Goal: Information Seeking & Learning: Learn about a topic

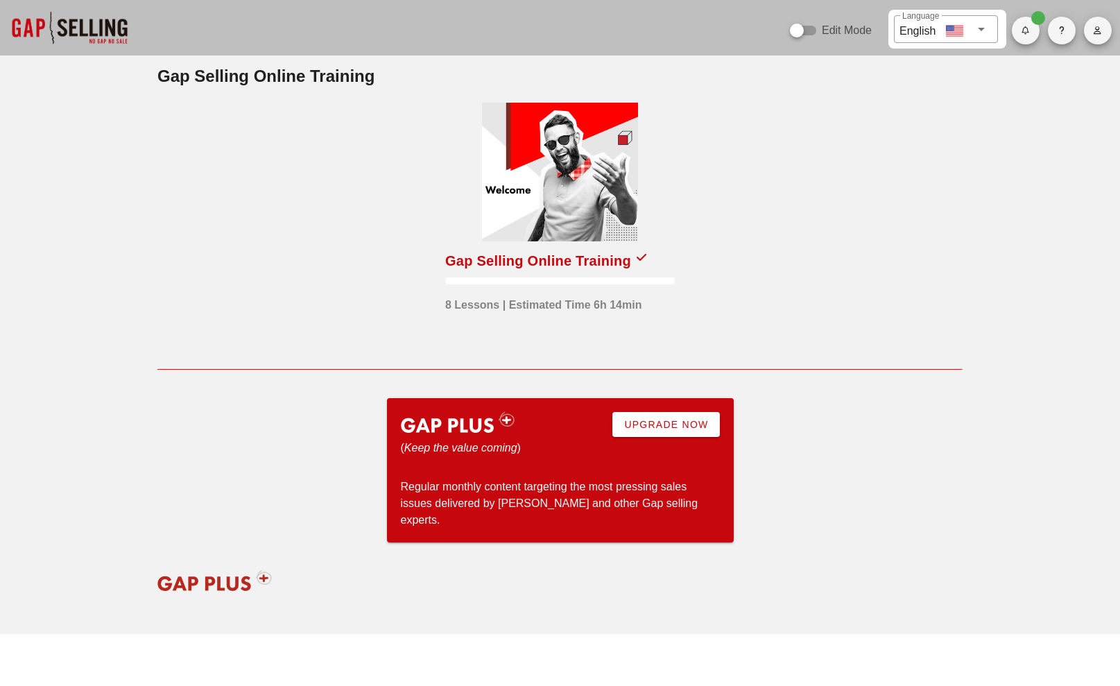
click at [543, 189] on div at bounding box center [560, 172] width 156 height 139
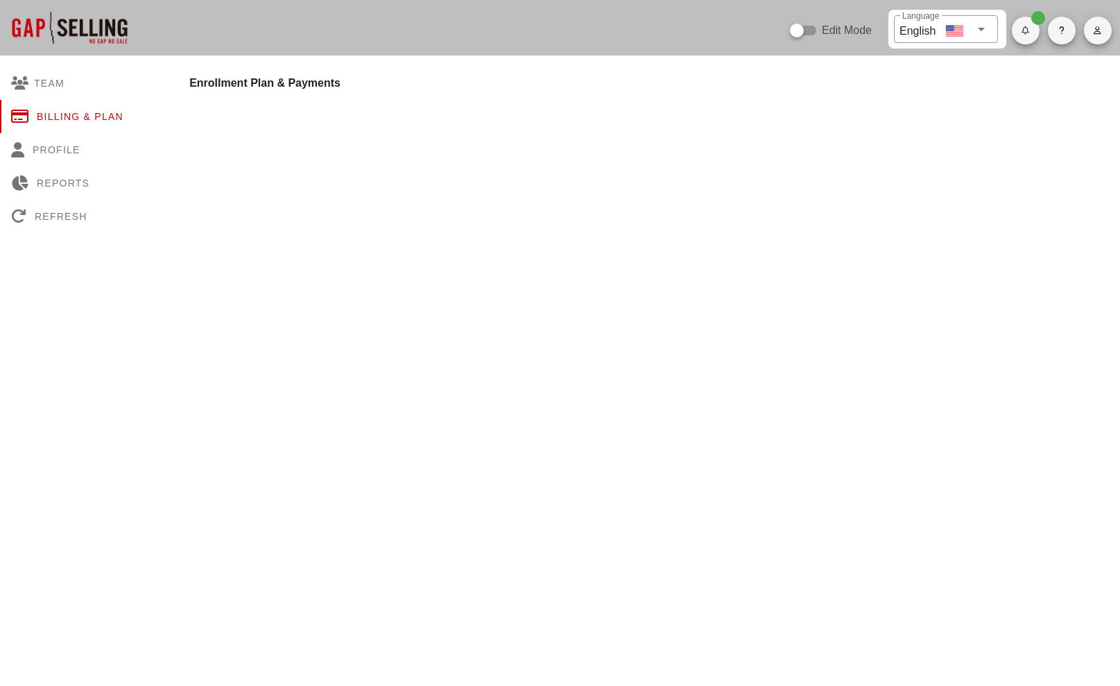
click at [83, 31] on div at bounding box center [69, 27] width 139 height 55
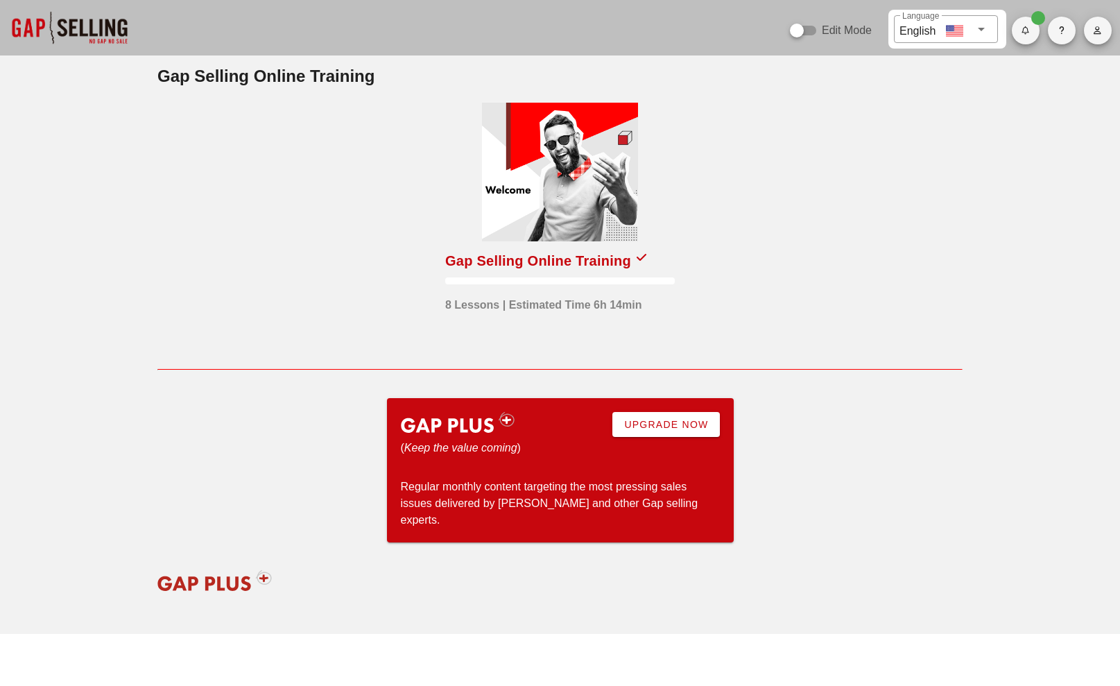
click at [552, 193] on div at bounding box center [560, 172] width 156 height 139
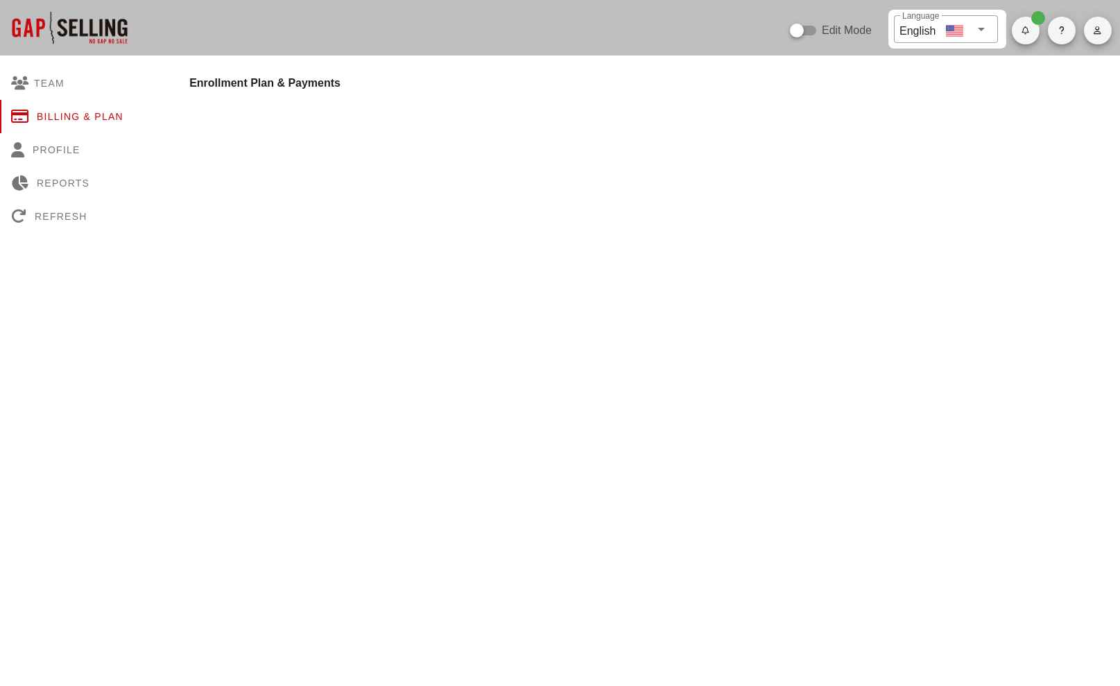
click at [107, 34] on div at bounding box center [69, 27] width 139 height 55
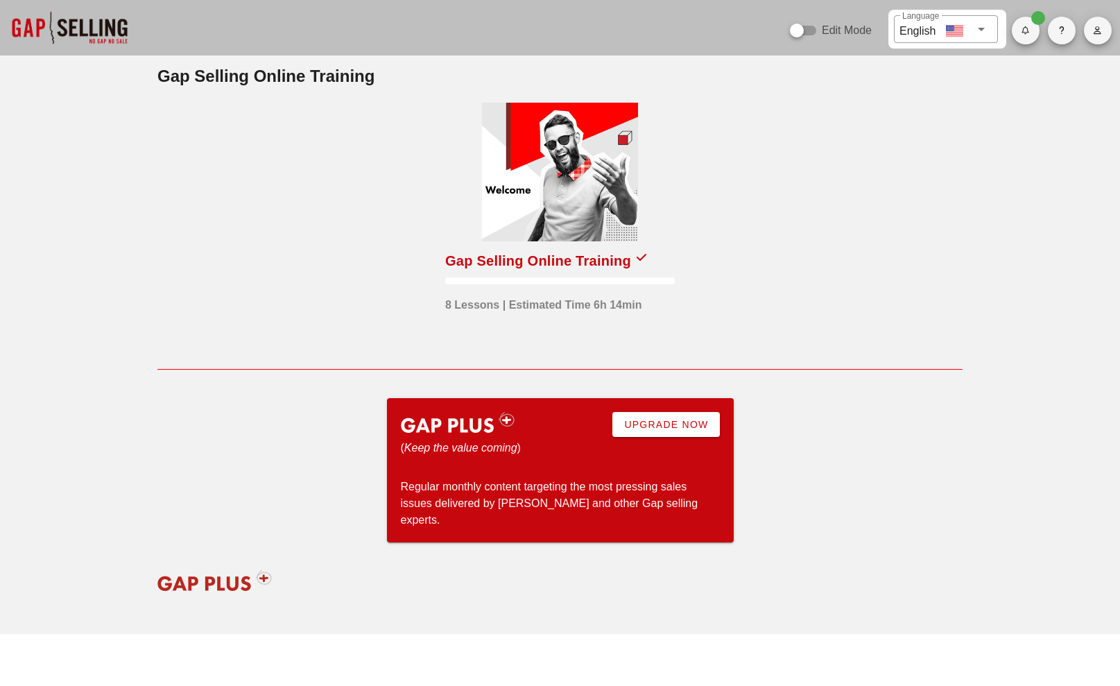
click at [596, 142] on div at bounding box center [560, 172] width 156 height 139
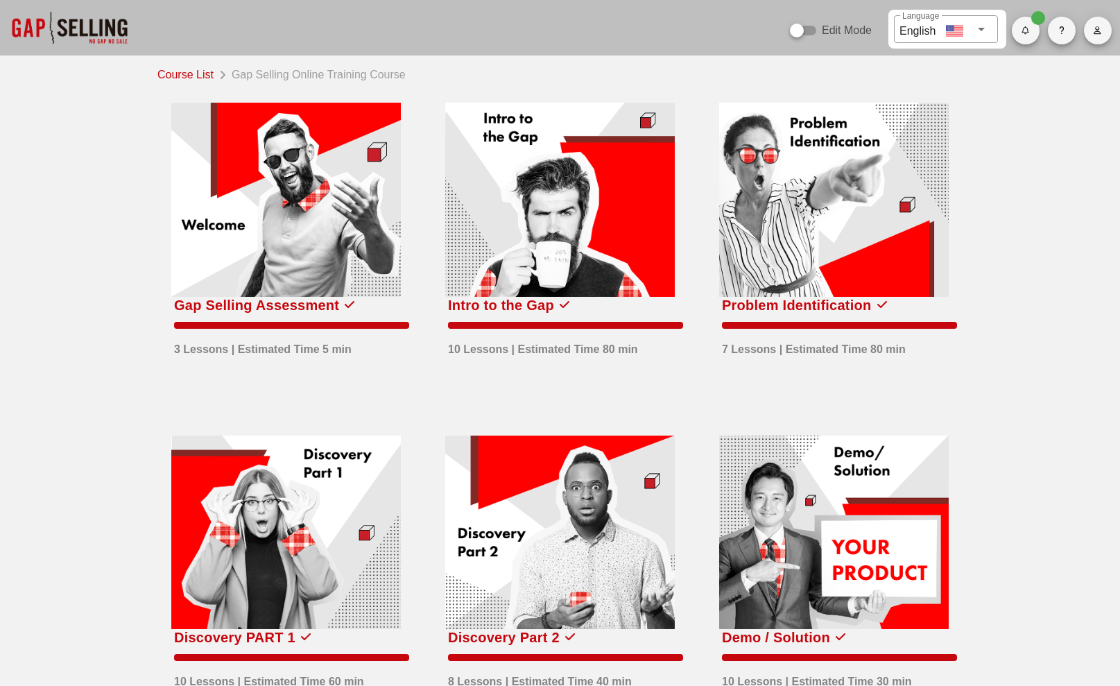
click at [581, 200] on div at bounding box center [559, 200] width 229 height 194
